Goal: Check status: Check status

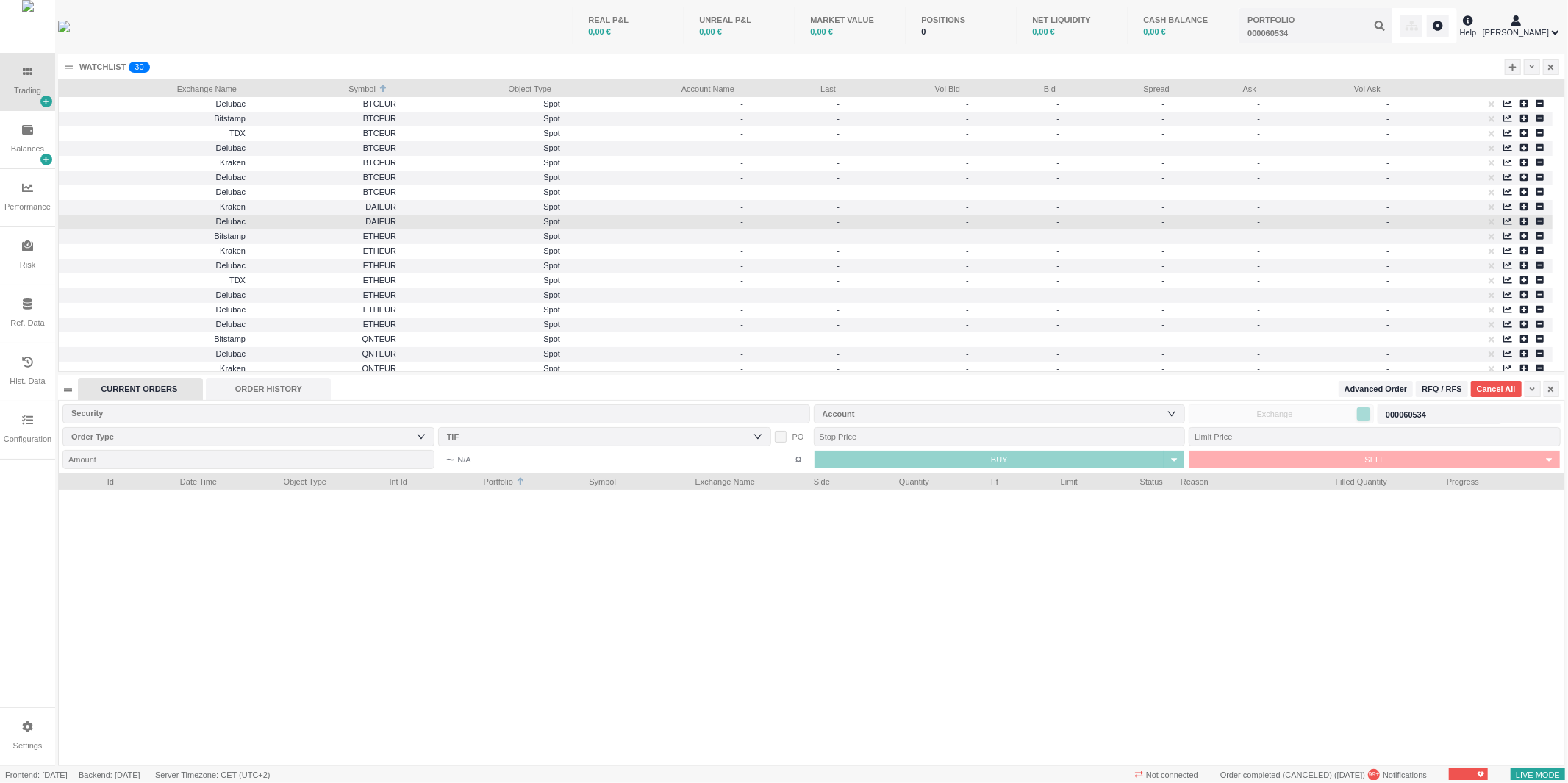
scroll to position [292, 1505]
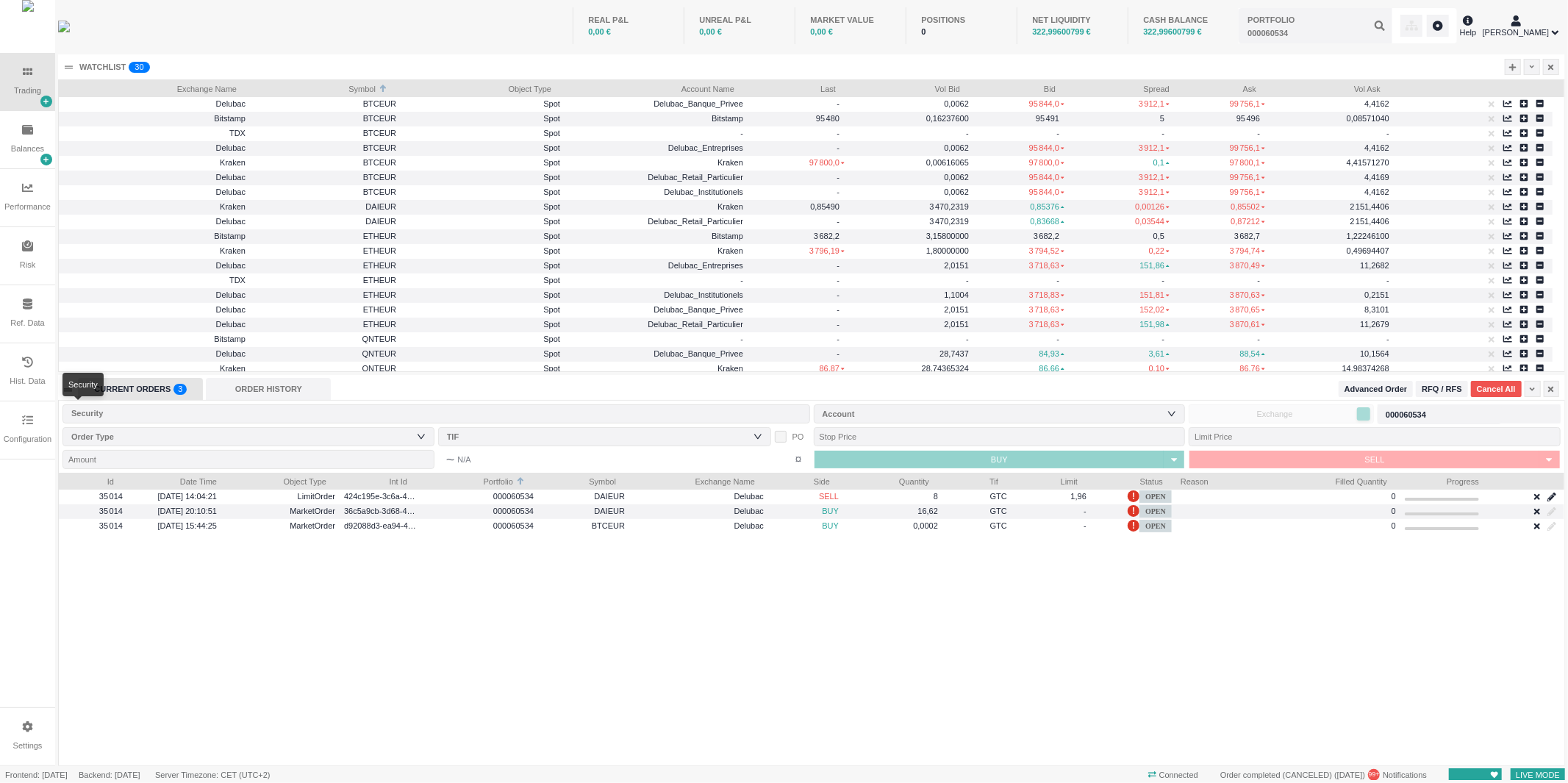
click at [180, 412] on div "Security" at bounding box center [432, 413] width 723 height 14
click at [252, 385] on div "ORDER HISTORY" at bounding box center [268, 389] width 125 height 22
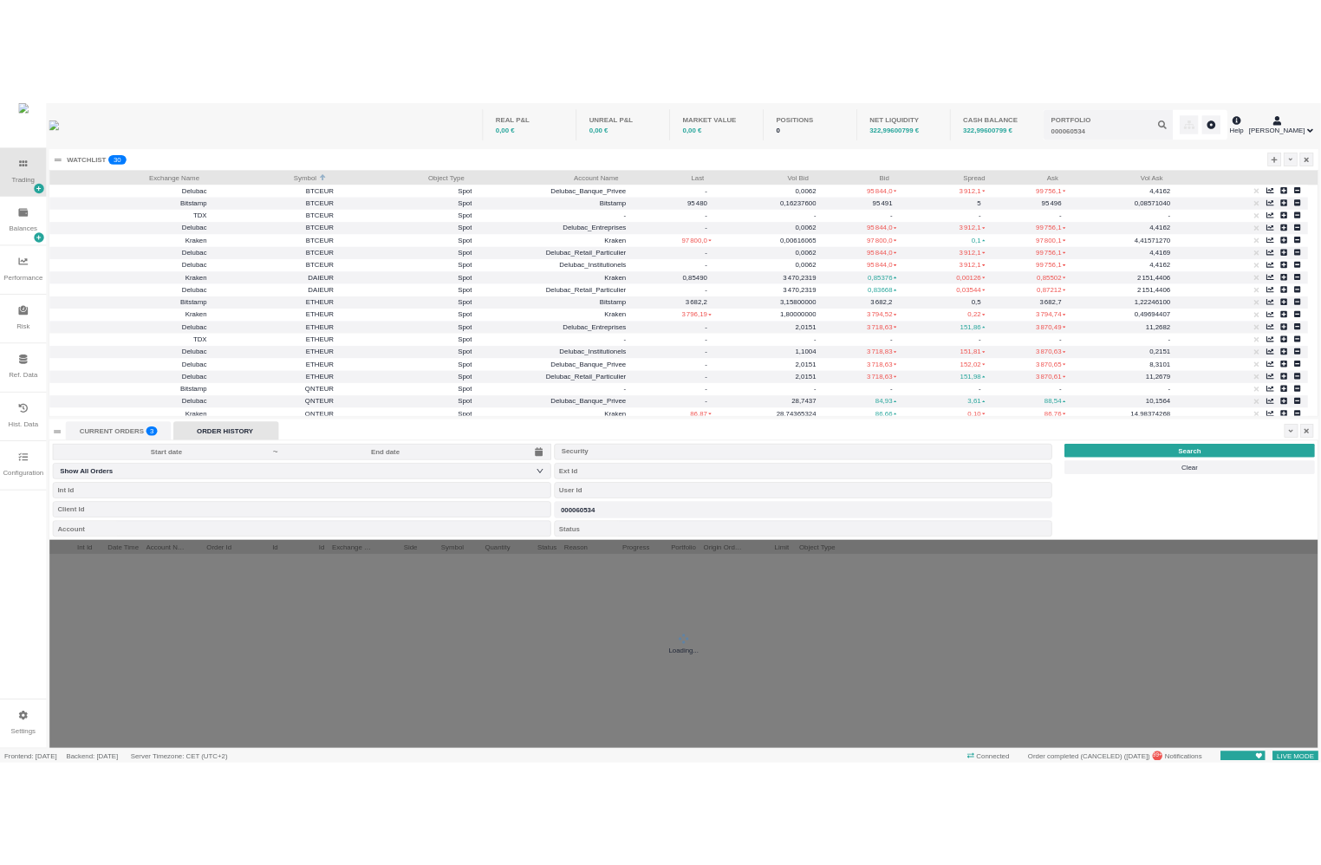
scroll to position [19, 349]
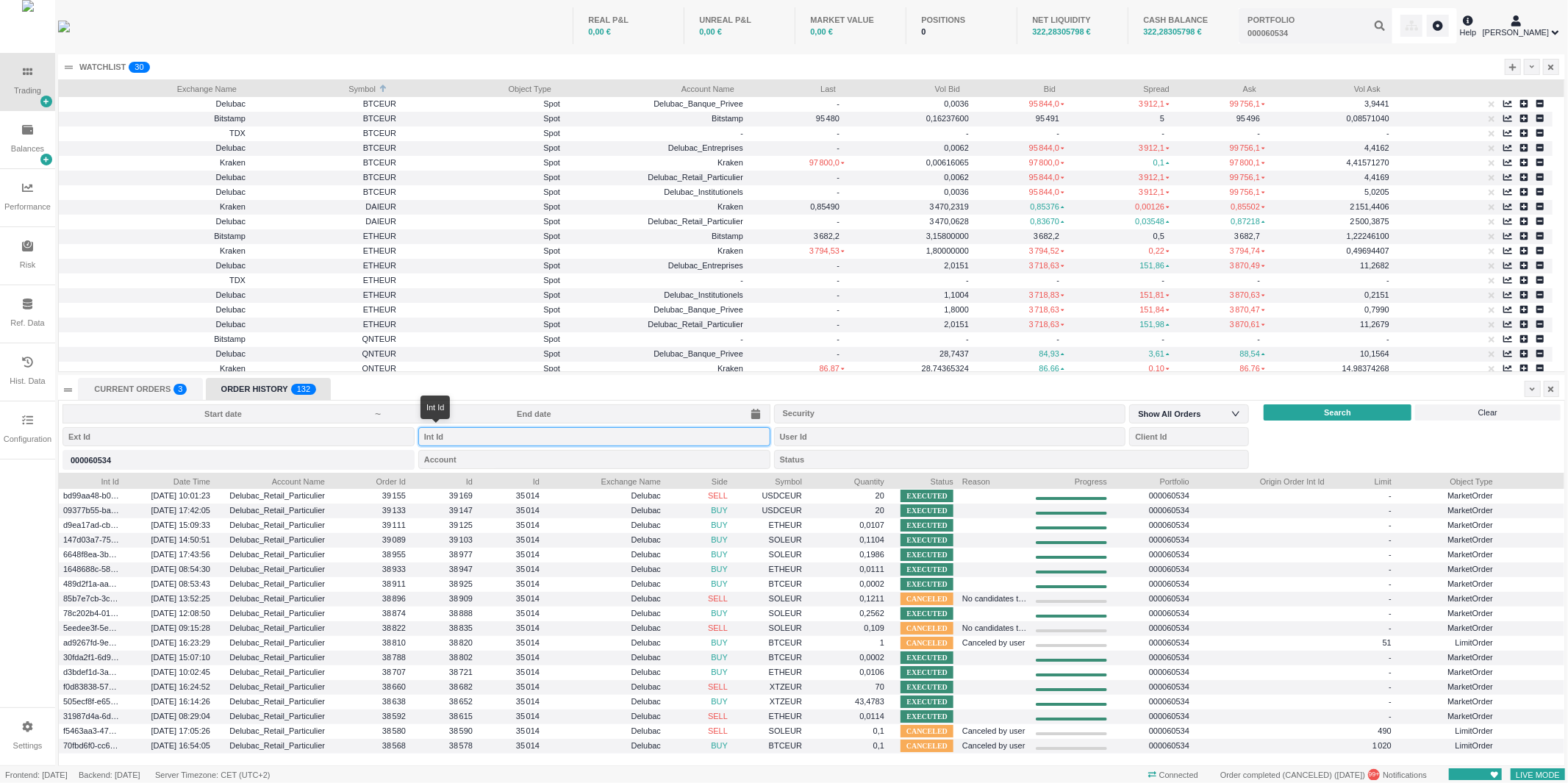
click at [461, 434] on input "string" at bounding box center [594, 437] width 352 height 20
click at [468, 412] on input at bounding box center [534, 414] width 304 height 12
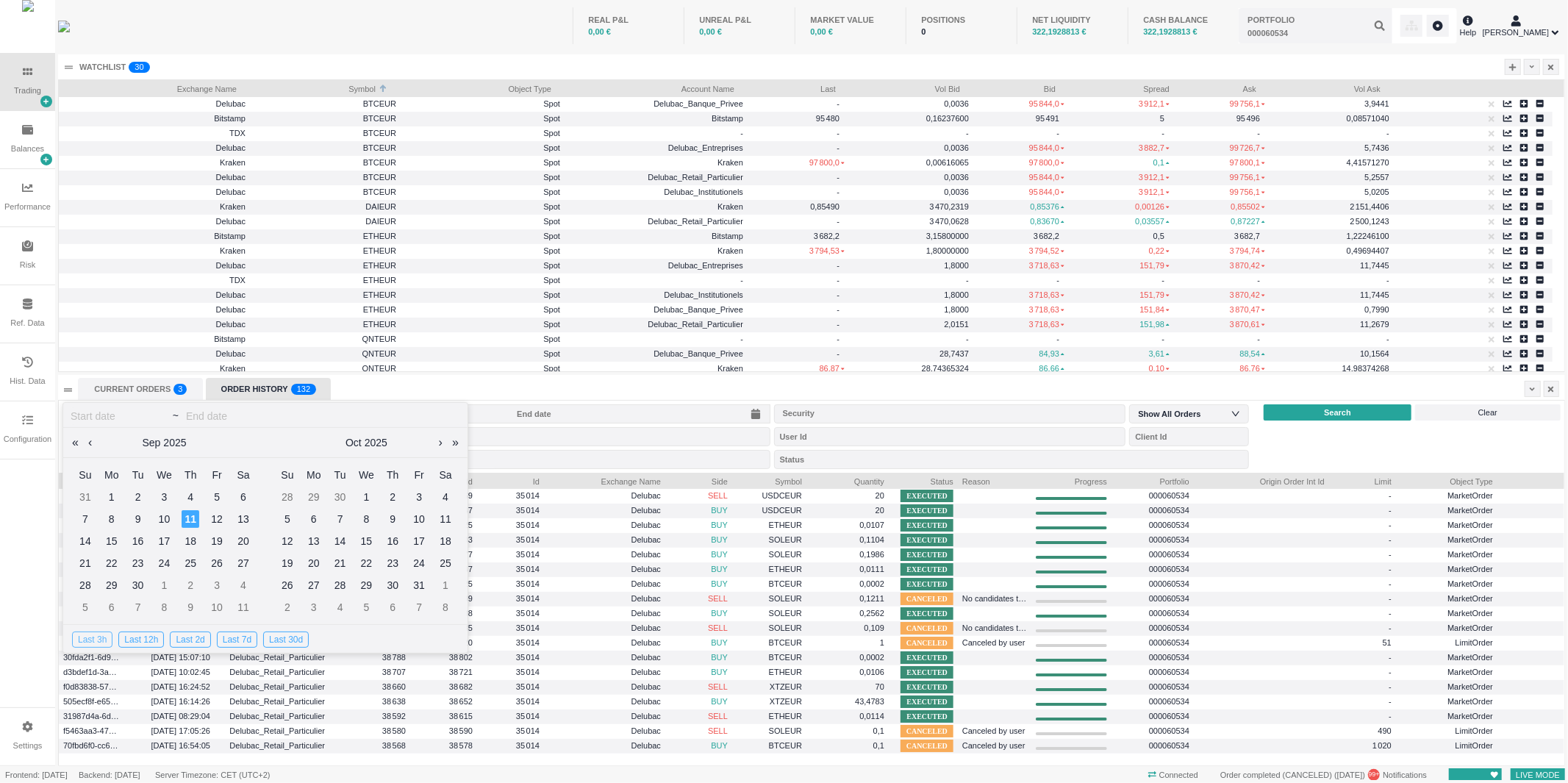
click at [102, 633] on div "Last 3h" at bounding box center [92, 640] width 41 height 16
type input "[DATE]"
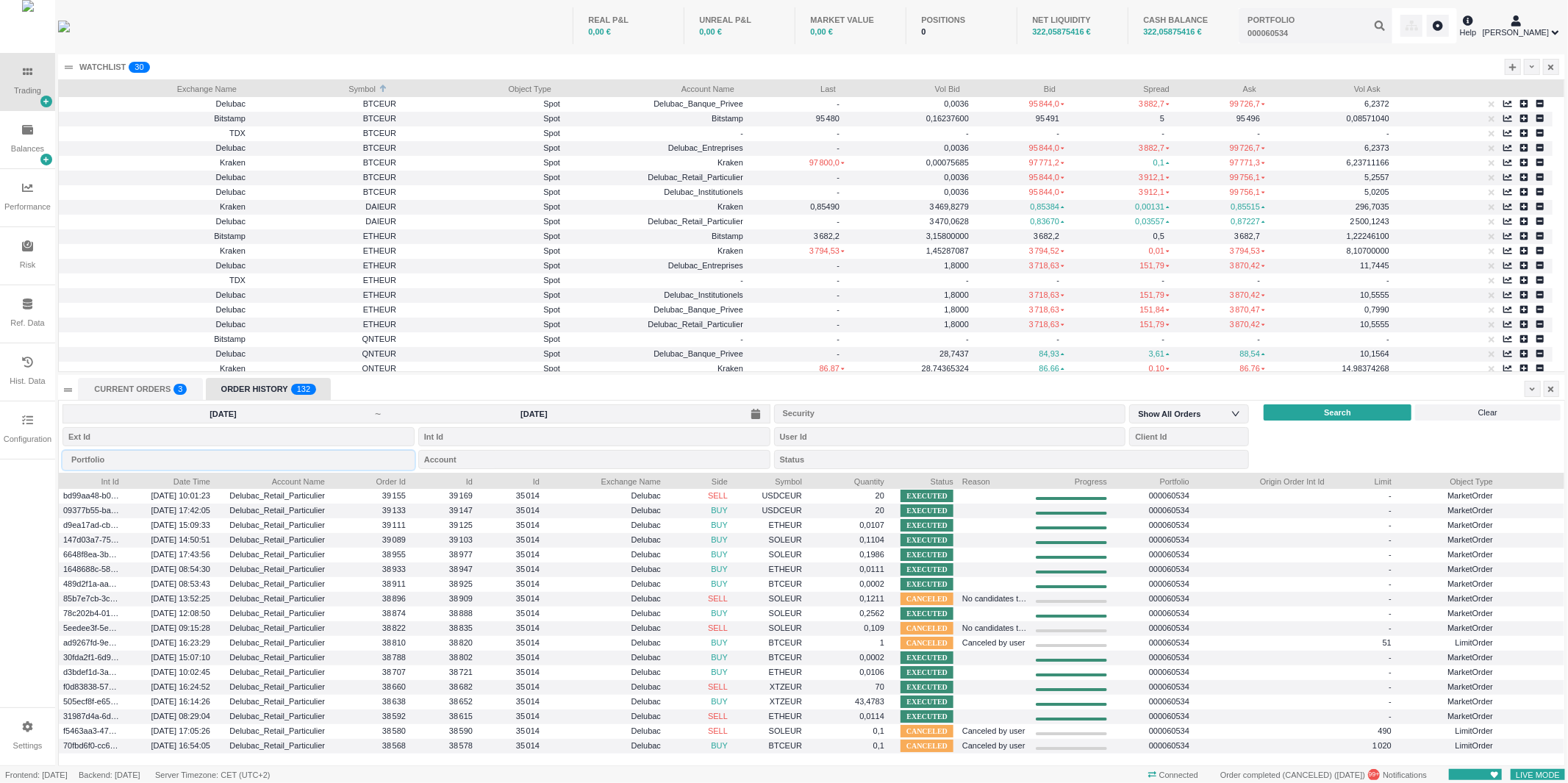
click at [143, 461] on div "Portfolio" at bounding box center [238, 460] width 352 height 20
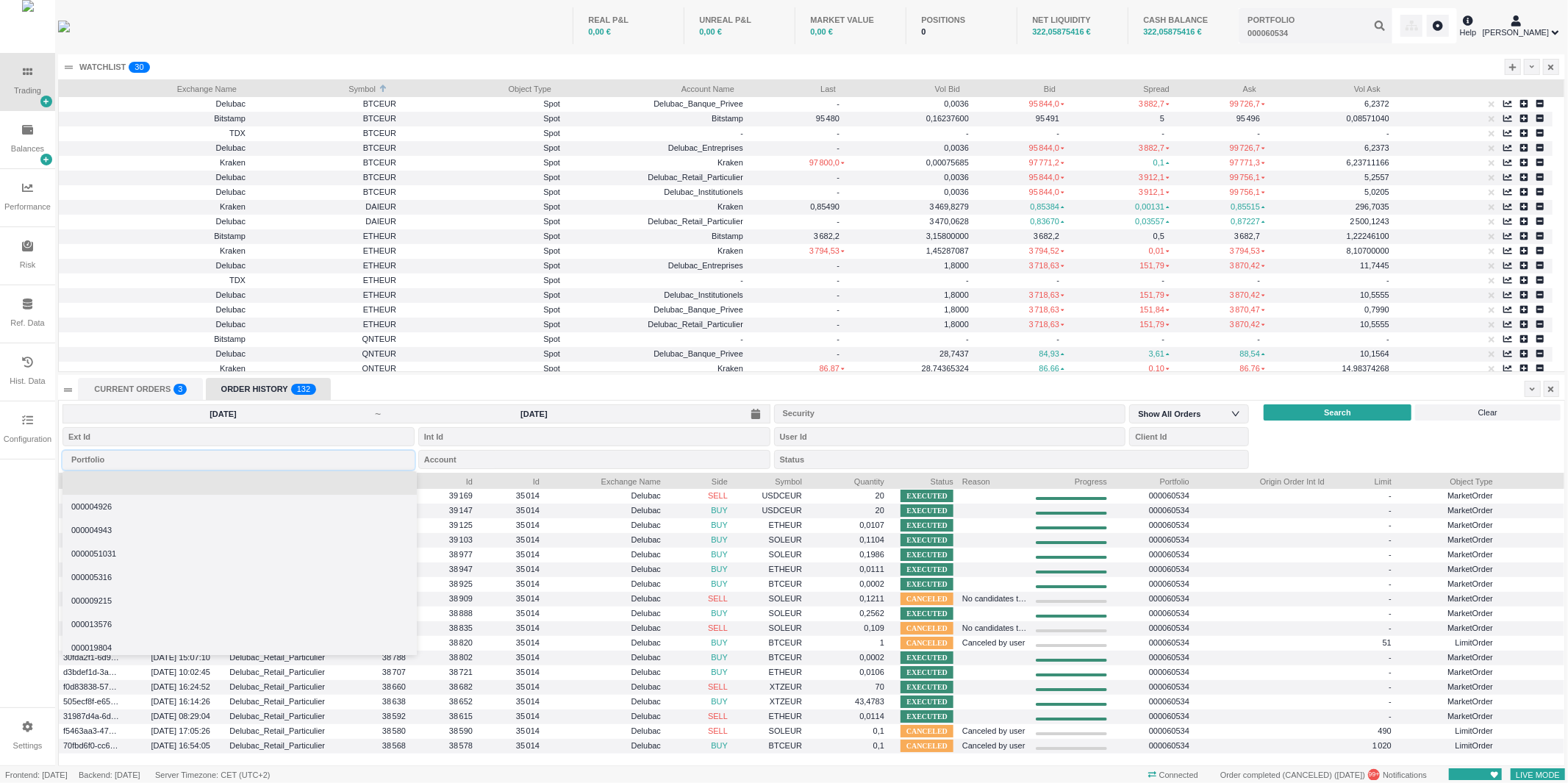
click at [130, 486] on li at bounding box center [240, 484] width 354 height 24
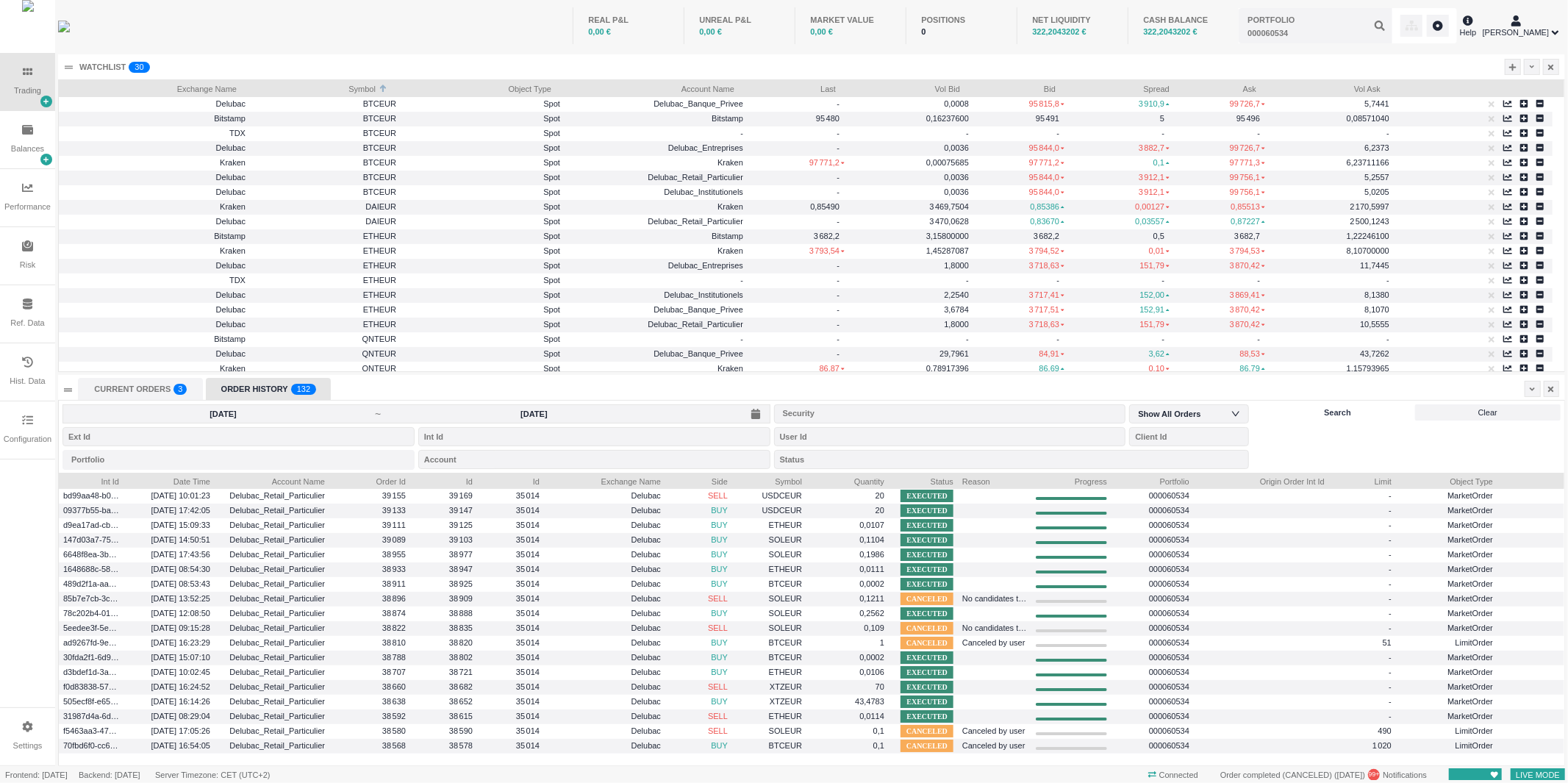
click at [1330, 419] on div "Search" at bounding box center [1336, 412] width 147 height 16
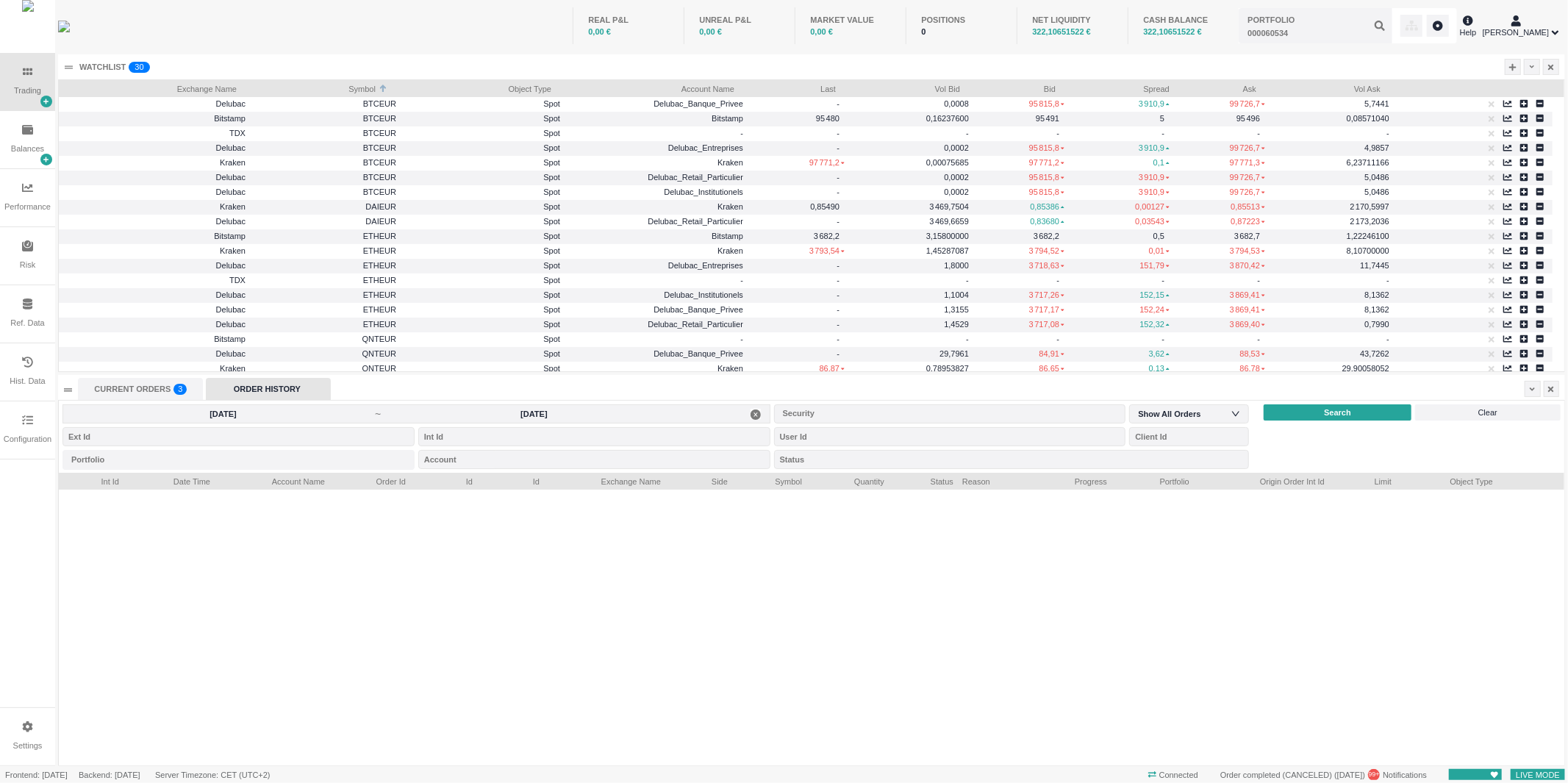
click at [452, 417] on input "[DATE]" at bounding box center [534, 414] width 304 height 12
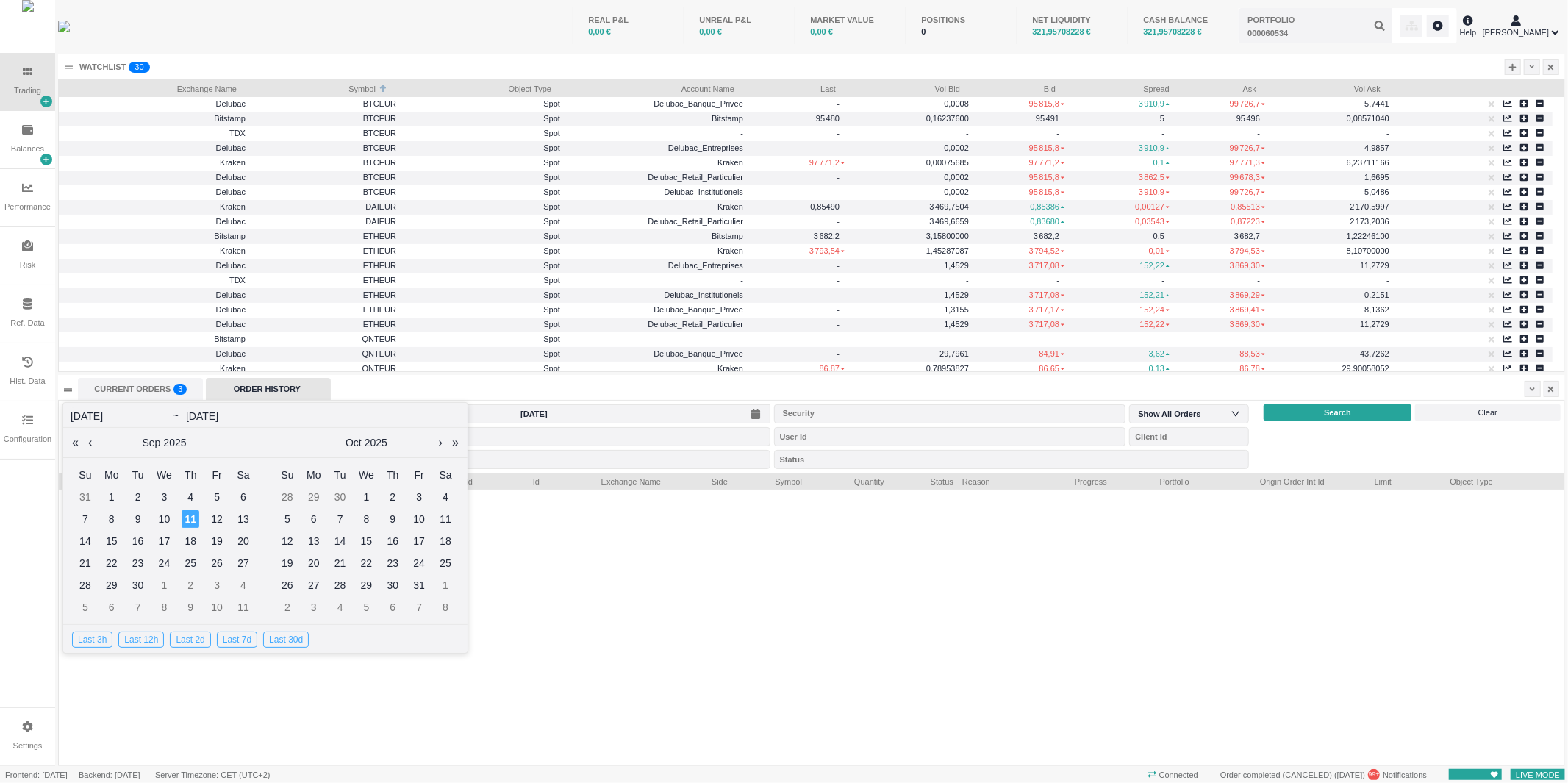
click at [717, 578] on div at bounding box center [812, 627] width 1506 height 276
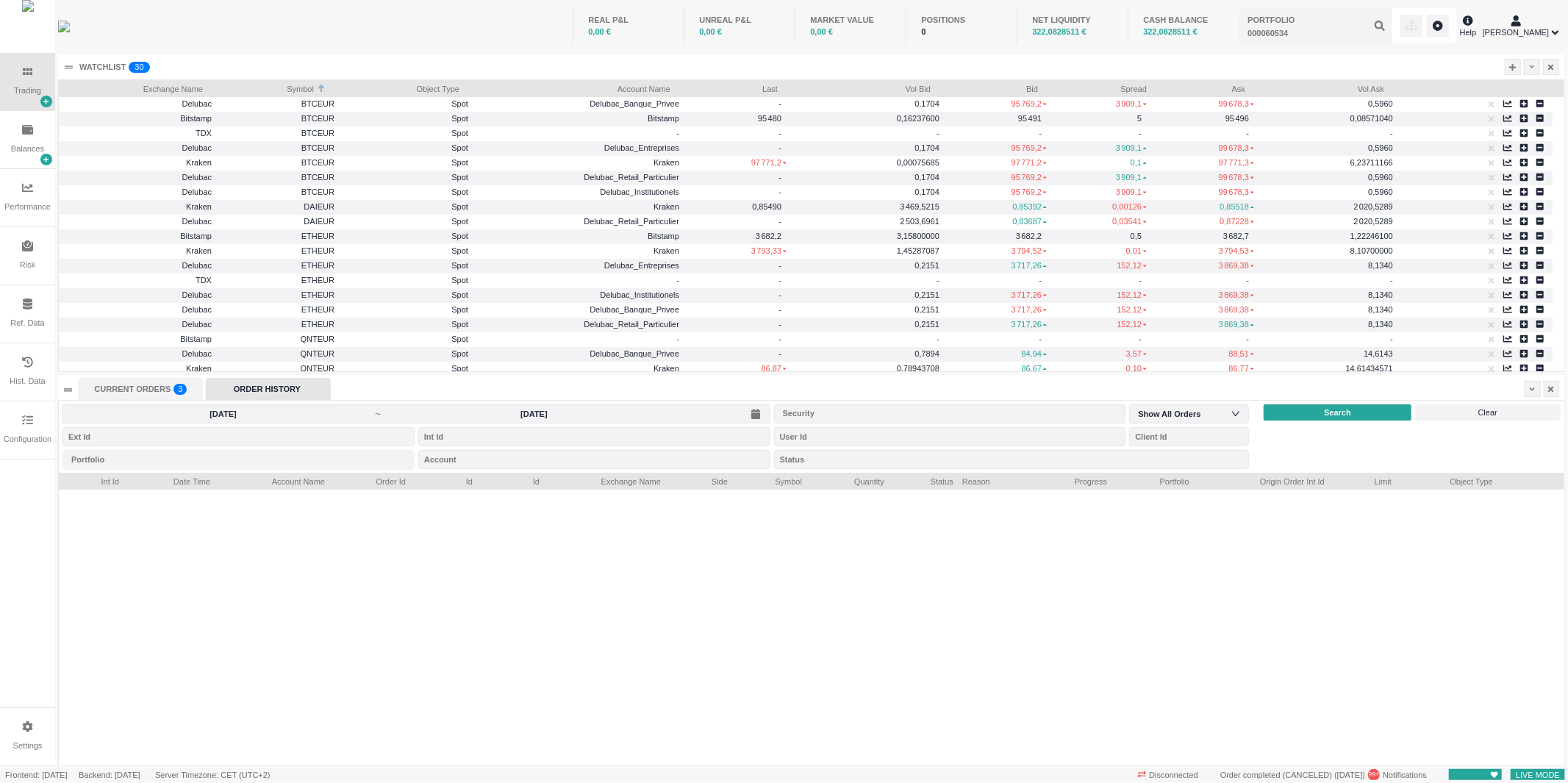
scroll to position [0, 0]
click at [18, 135] on div "Balances" at bounding box center [27, 140] width 55 height 58
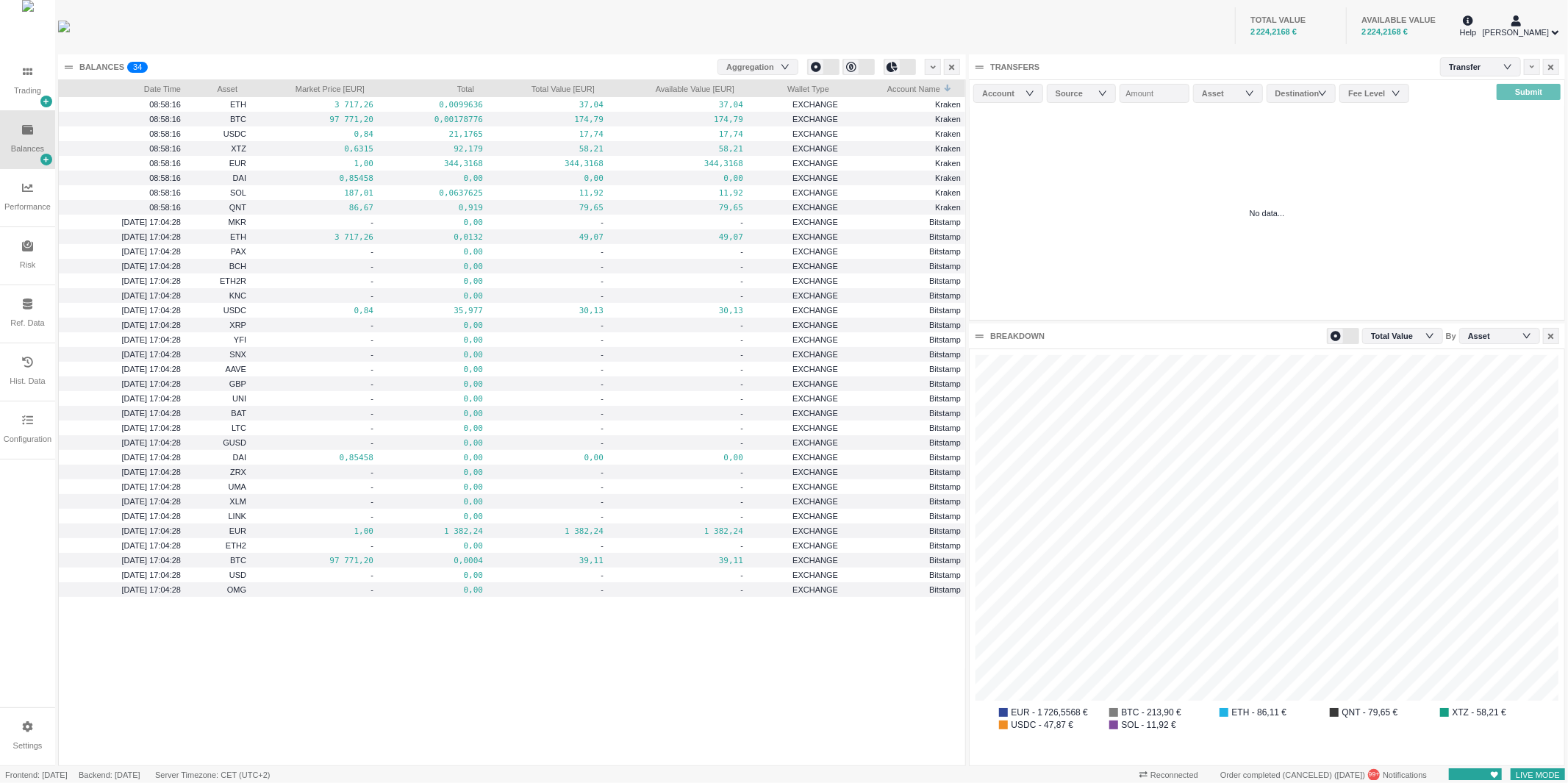
scroll to position [416, 594]
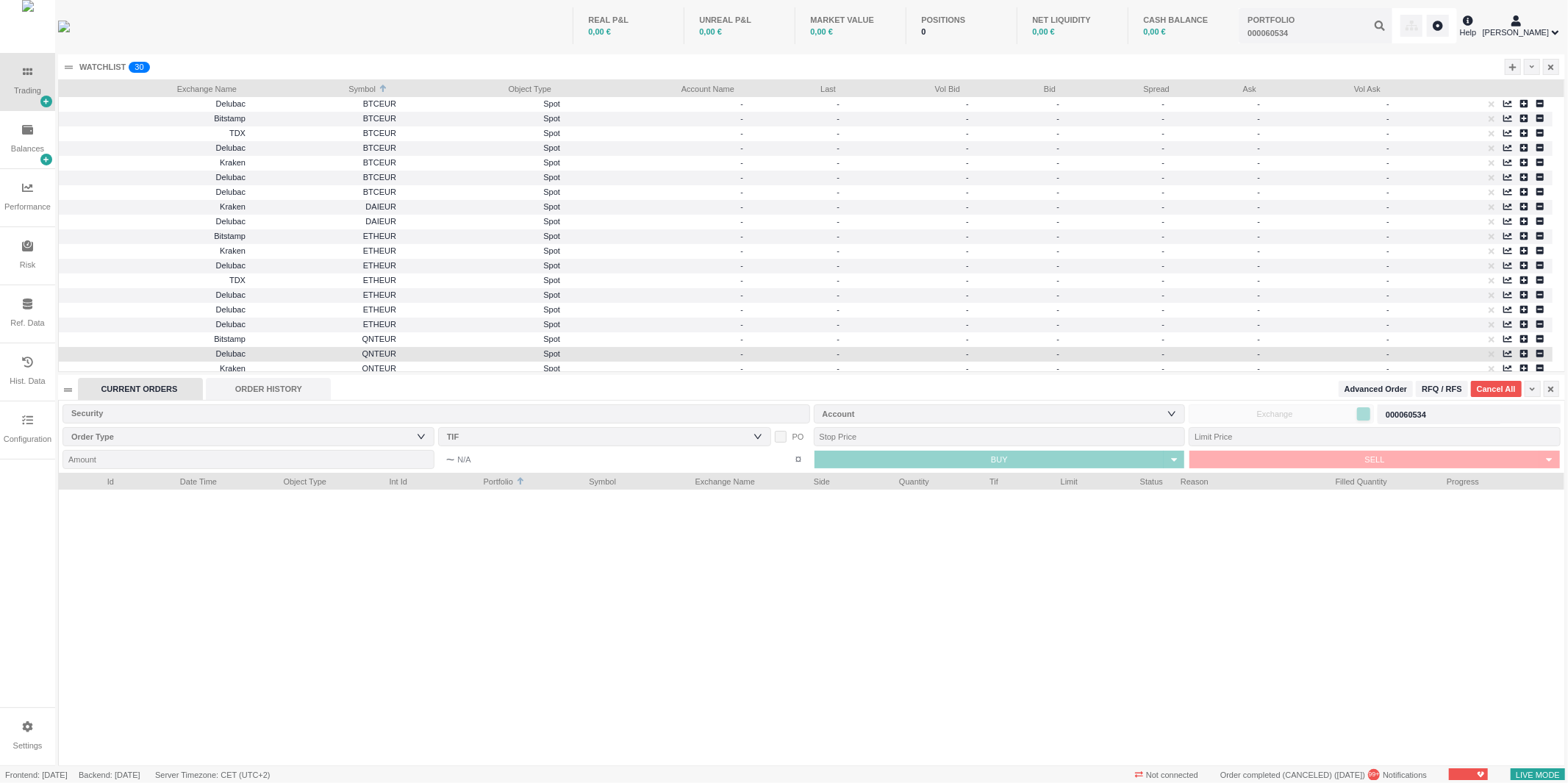
scroll to position [292, 1505]
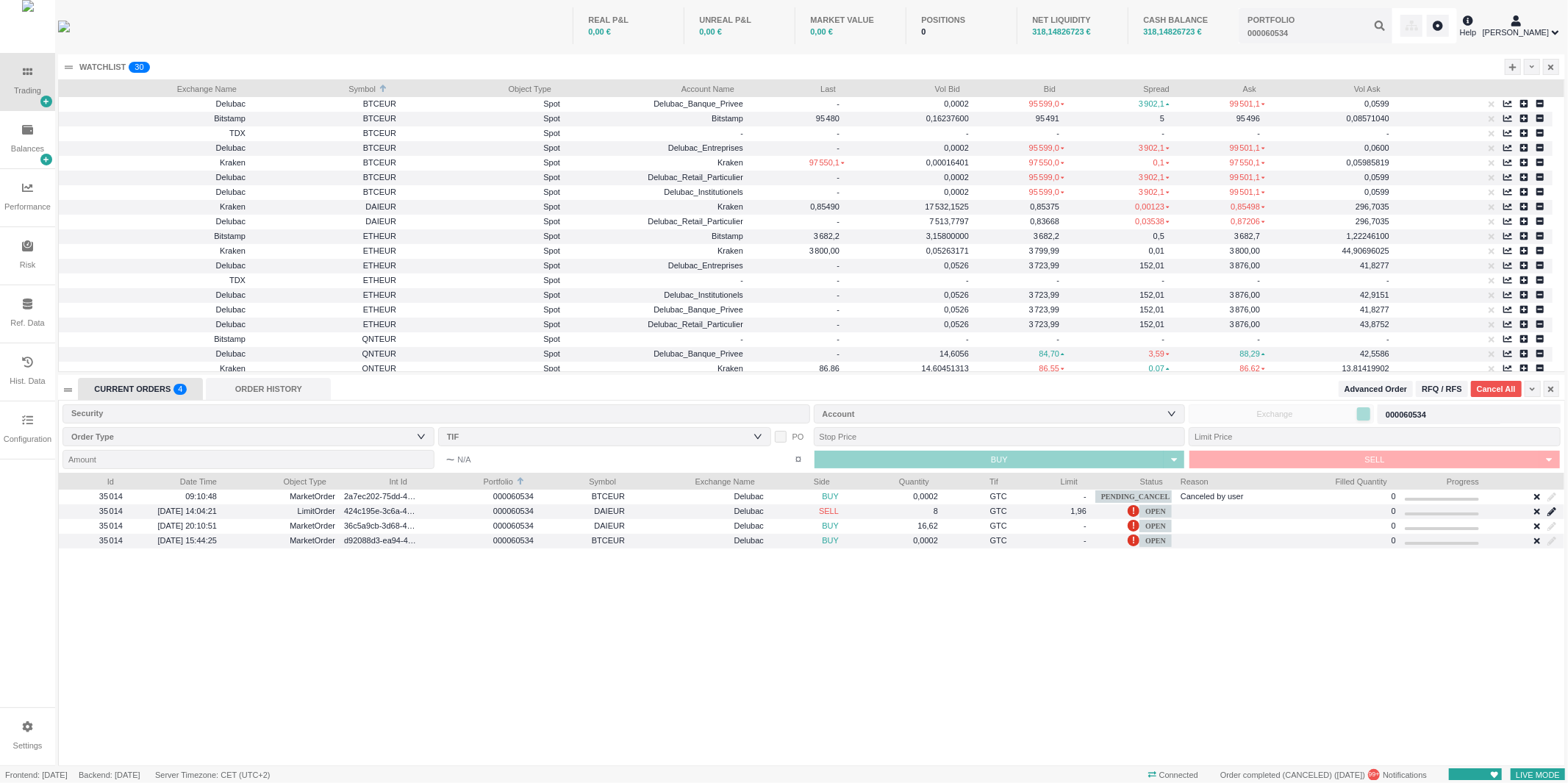
click at [1016, 695] on div "35 014 09:10:48 MarketOrder 2a7ec202-75dd-4d27-9274-5904013acc99 000060534 BTCE…" at bounding box center [812, 627] width 1506 height 276
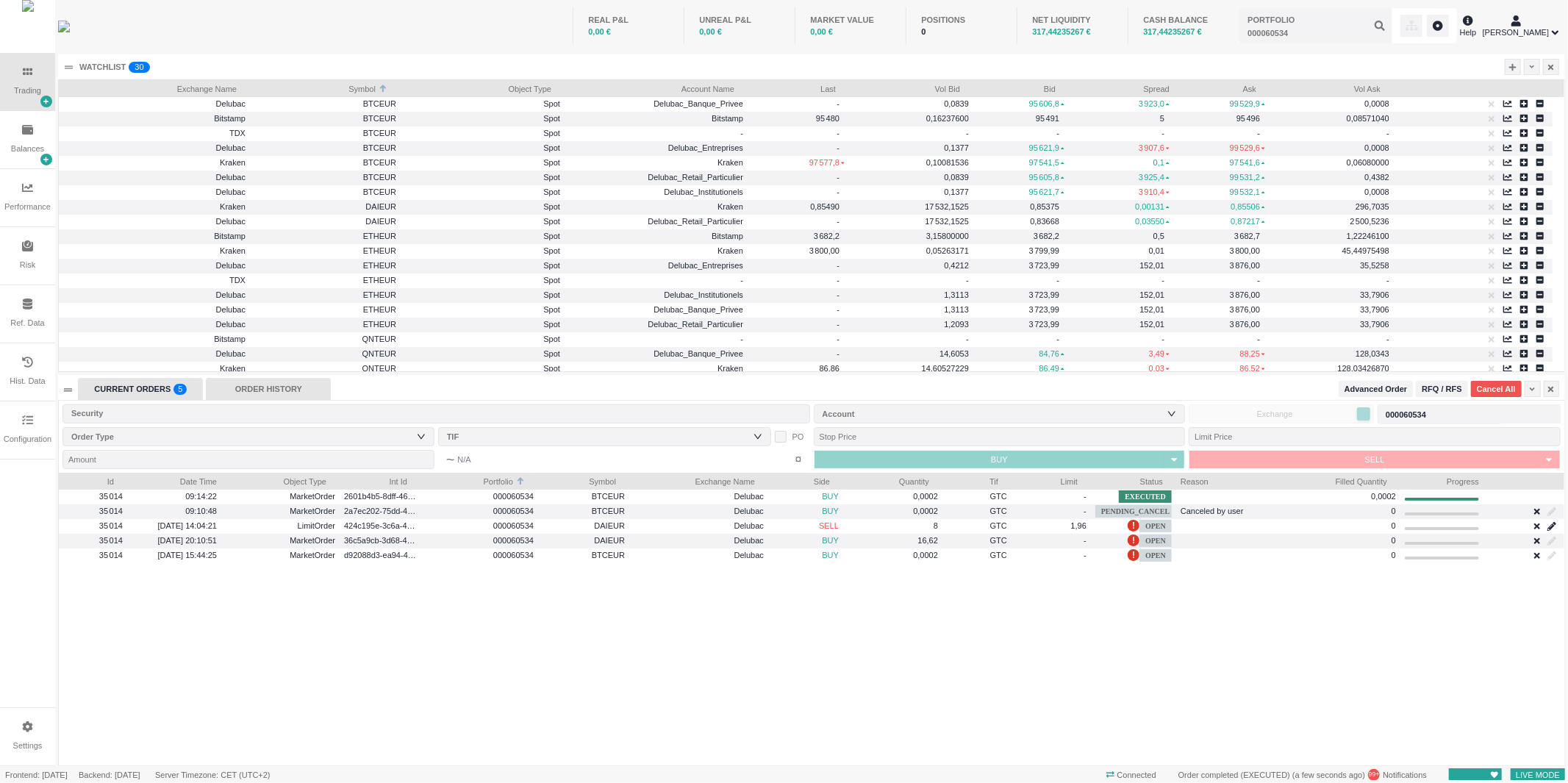
click at [275, 393] on div "ORDER HISTORY" at bounding box center [268, 389] width 125 height 22
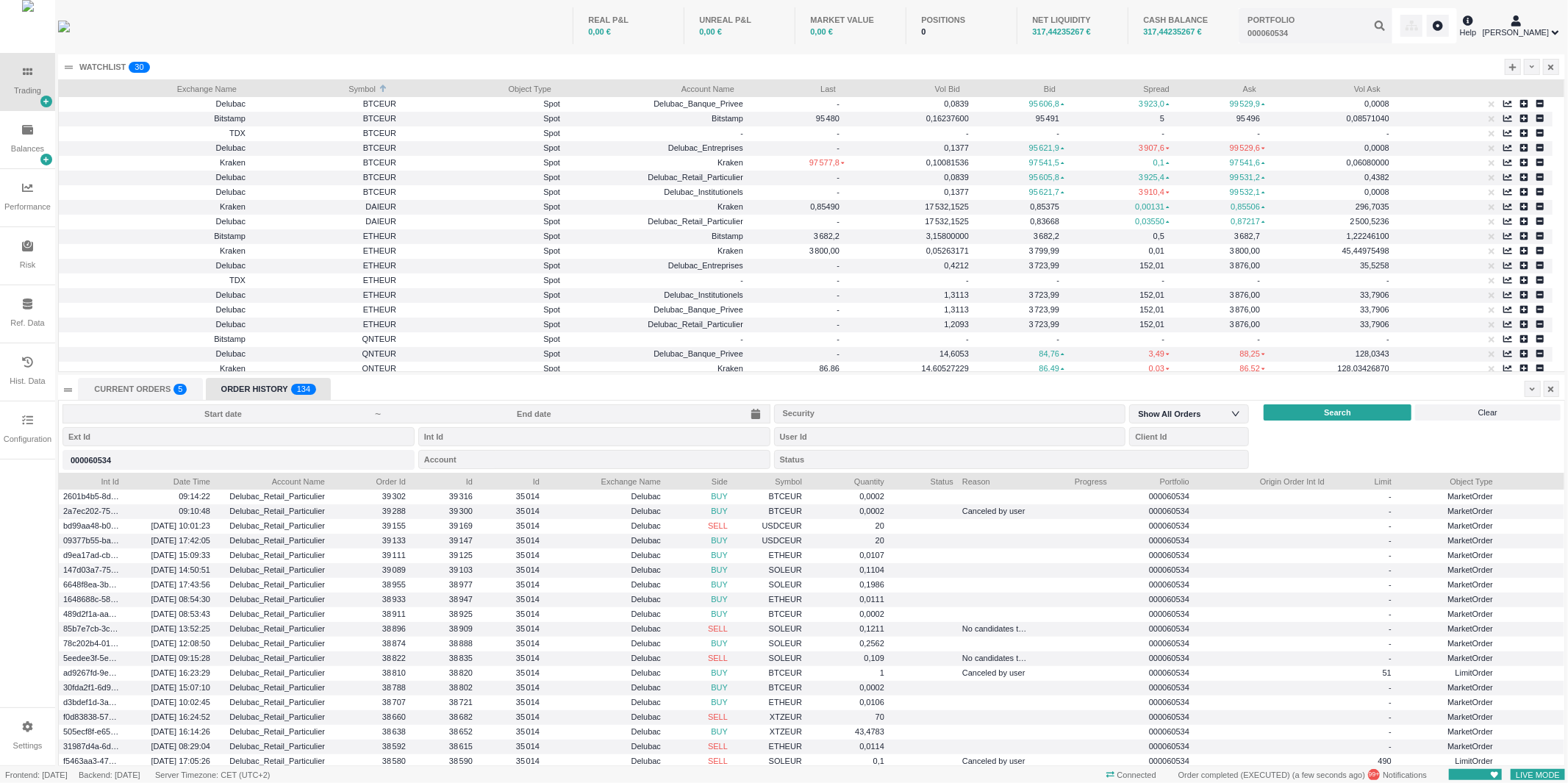
scroll to position [8, 8]
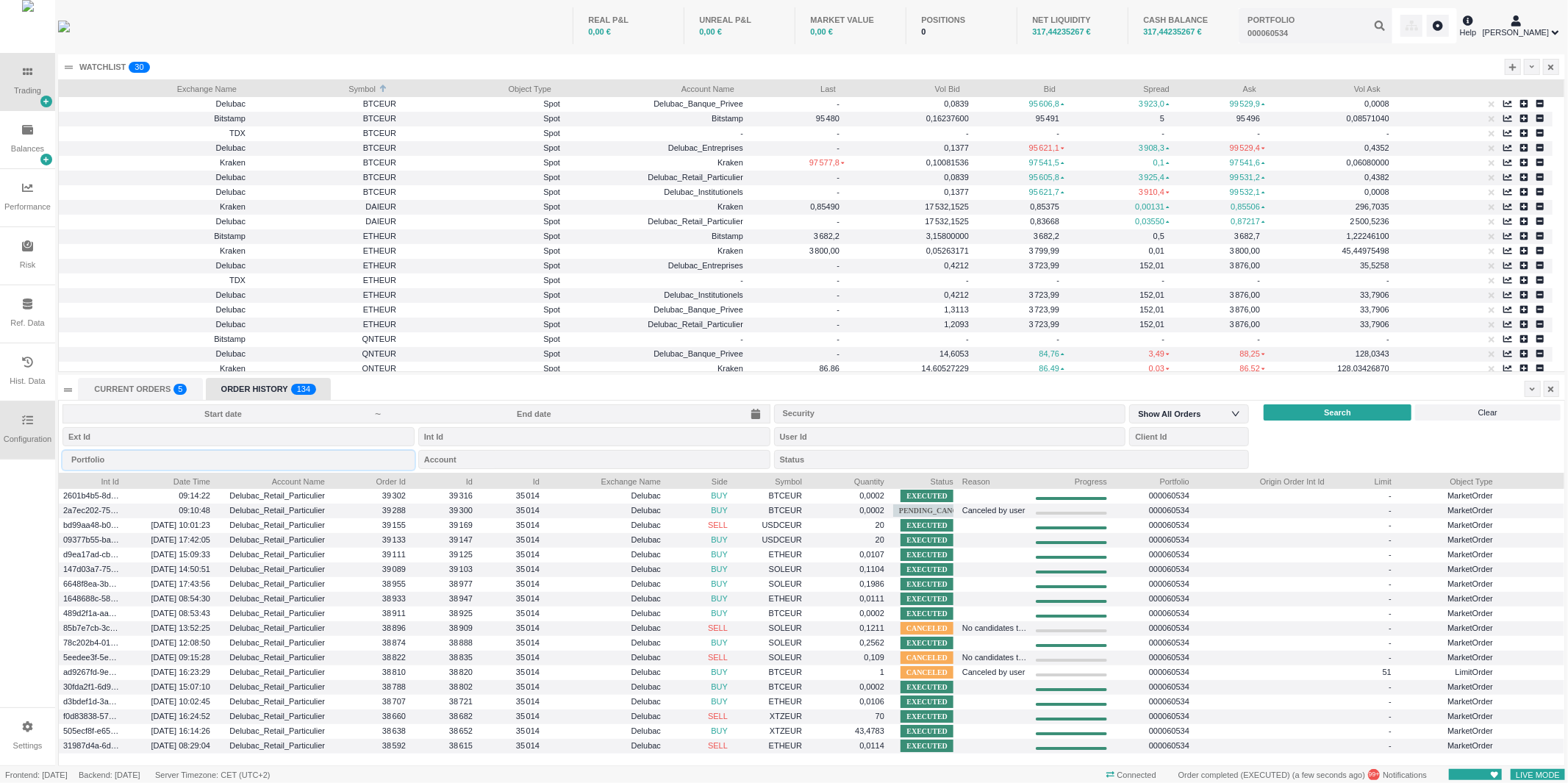
drag, startPoint x: 132, startPoint y: 451, endPoint x: 15, endPoint y: 450, distance: 117.0
click at [15, 450] on div "Trading Balances Performance Risk Ref. Data Hist. Data Configuration Settings R…" at bounding box center [783, 390] width 1565 height 780
click at [113, 461] on div "Portfolio" at bounding box center [235, 459] width 328 height 14
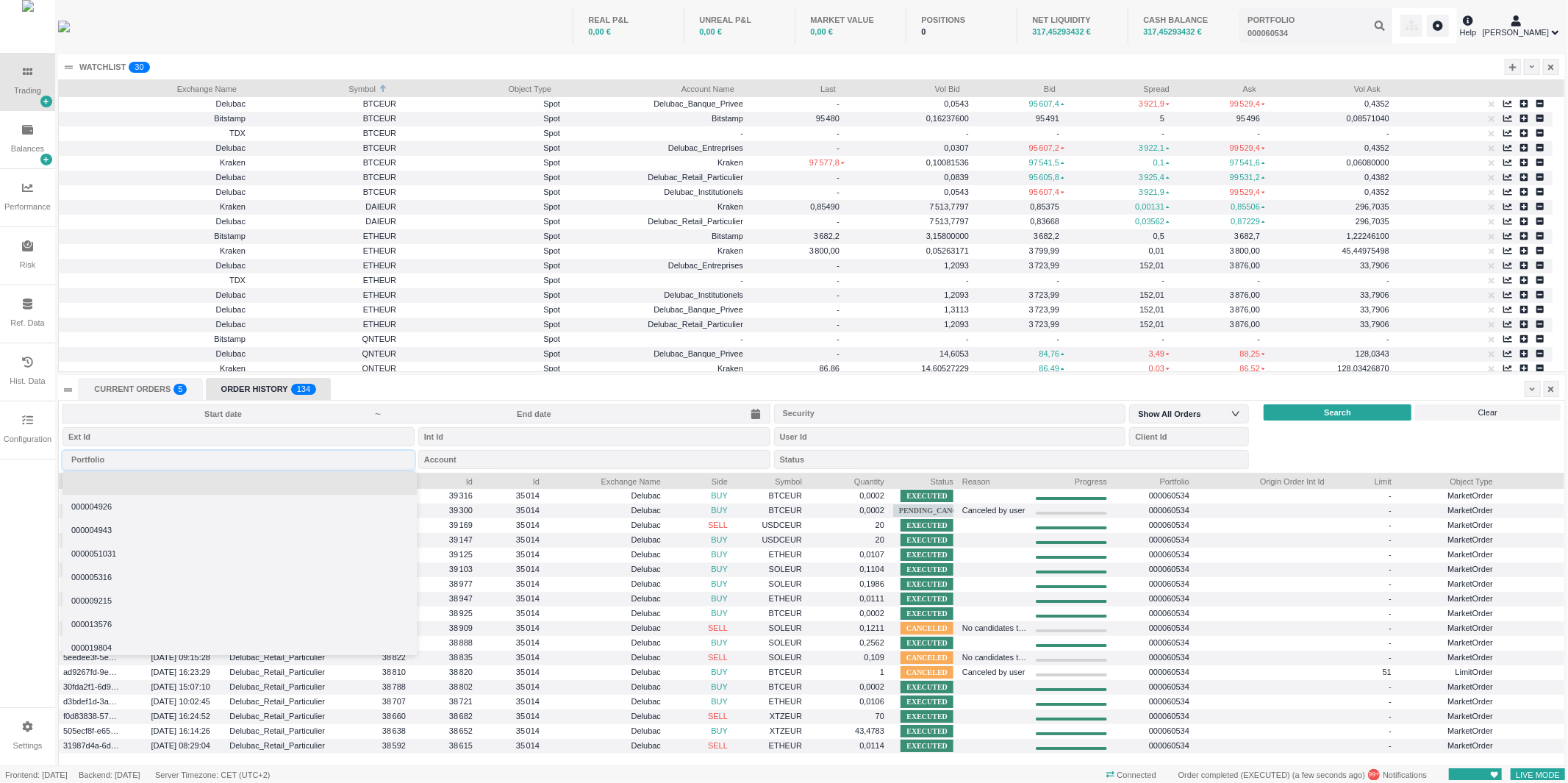
click at [159, 476] on li at bounding box center [240, 484] width 354 height 24
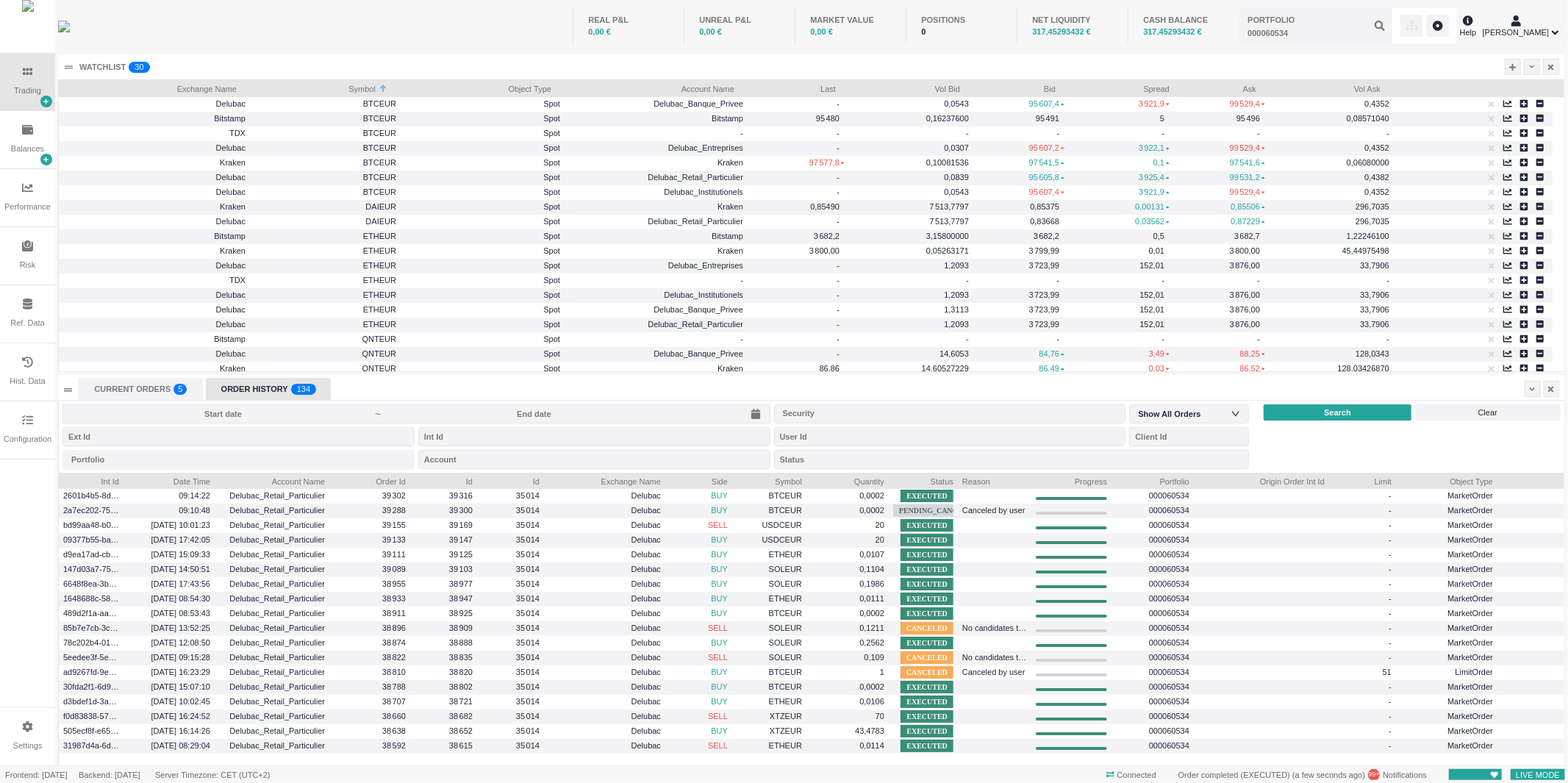
click at [299, 417] on input at bounding box center [223, 414] width 304 height 12
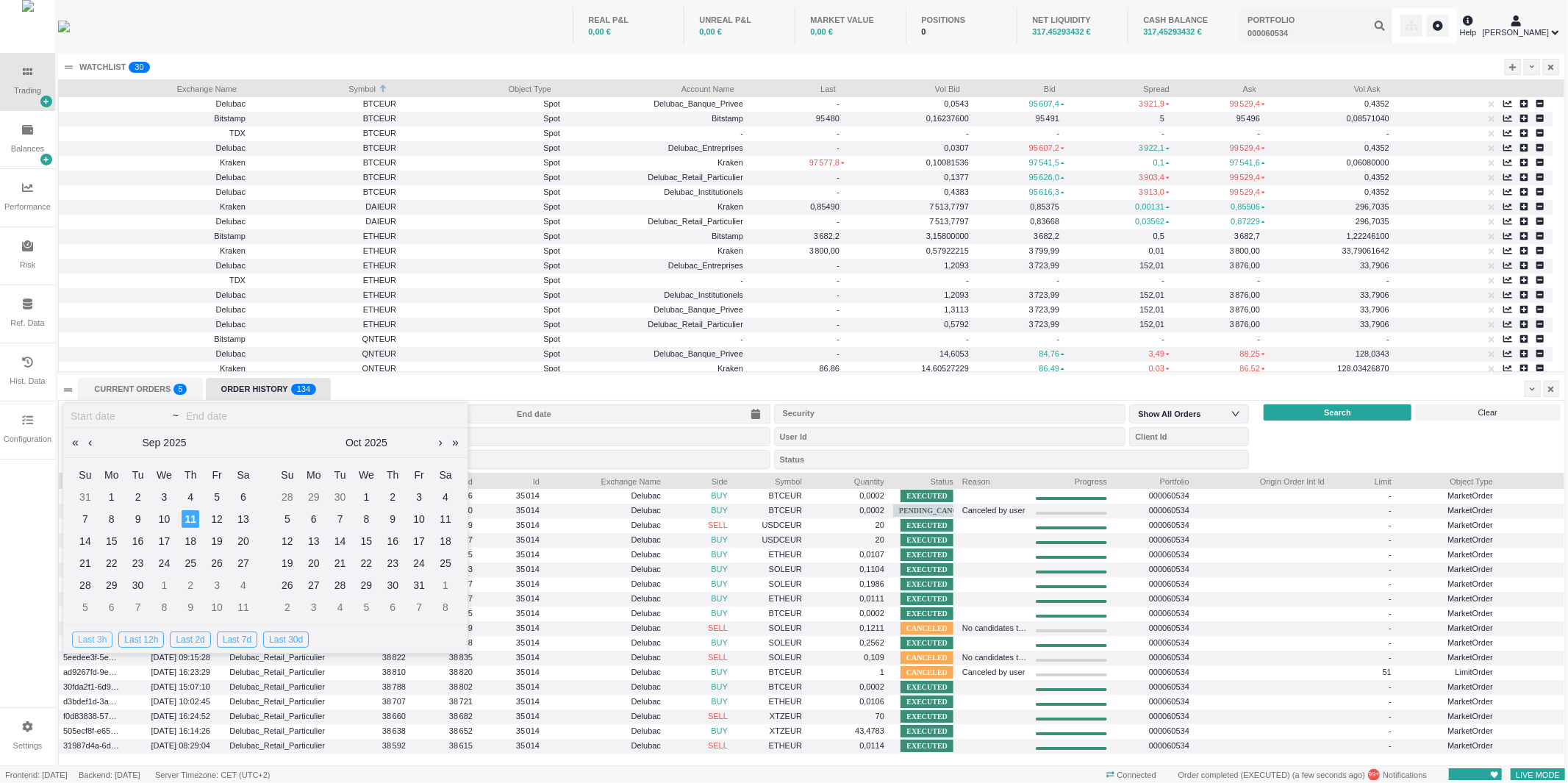
click at [97, 635] on div "Last 3h" at bounding box center [92, 640] width 41 height 16
type input "[DATE]"
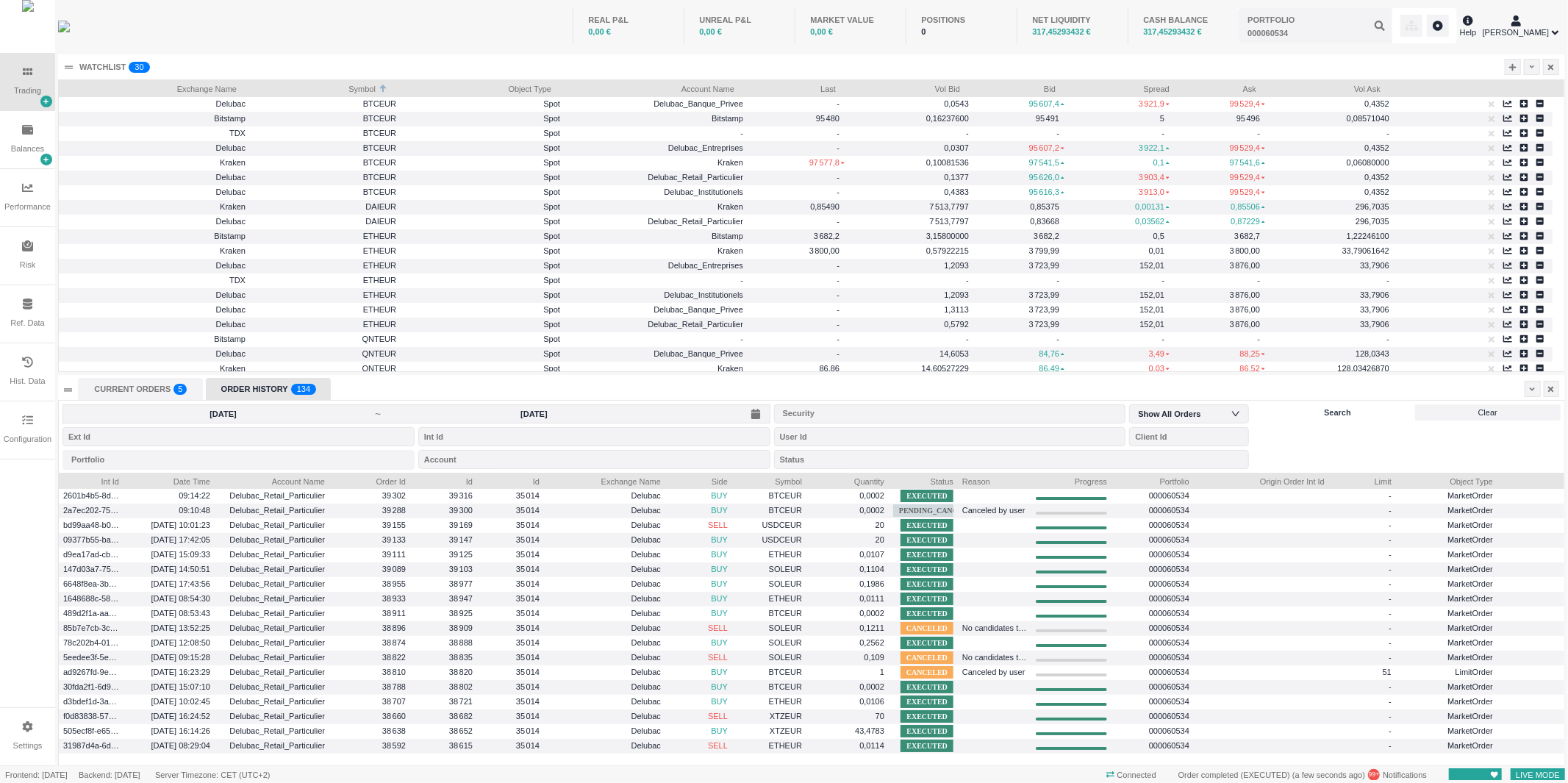
click at [1368, 411] on div "Search" at bounding box center [1336, 412] width 147 height 16
